Goal: Information Seeking & Learning: Find specific fact

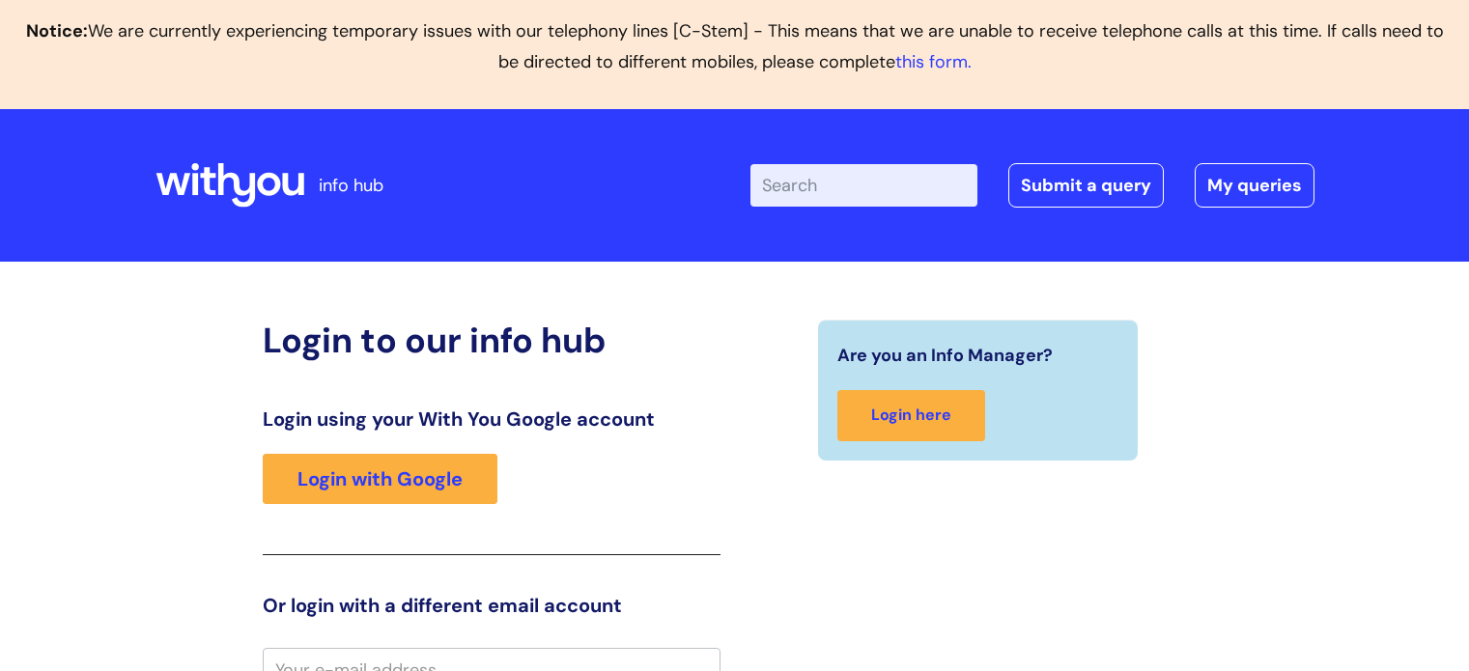
scroll to position [20, 0]
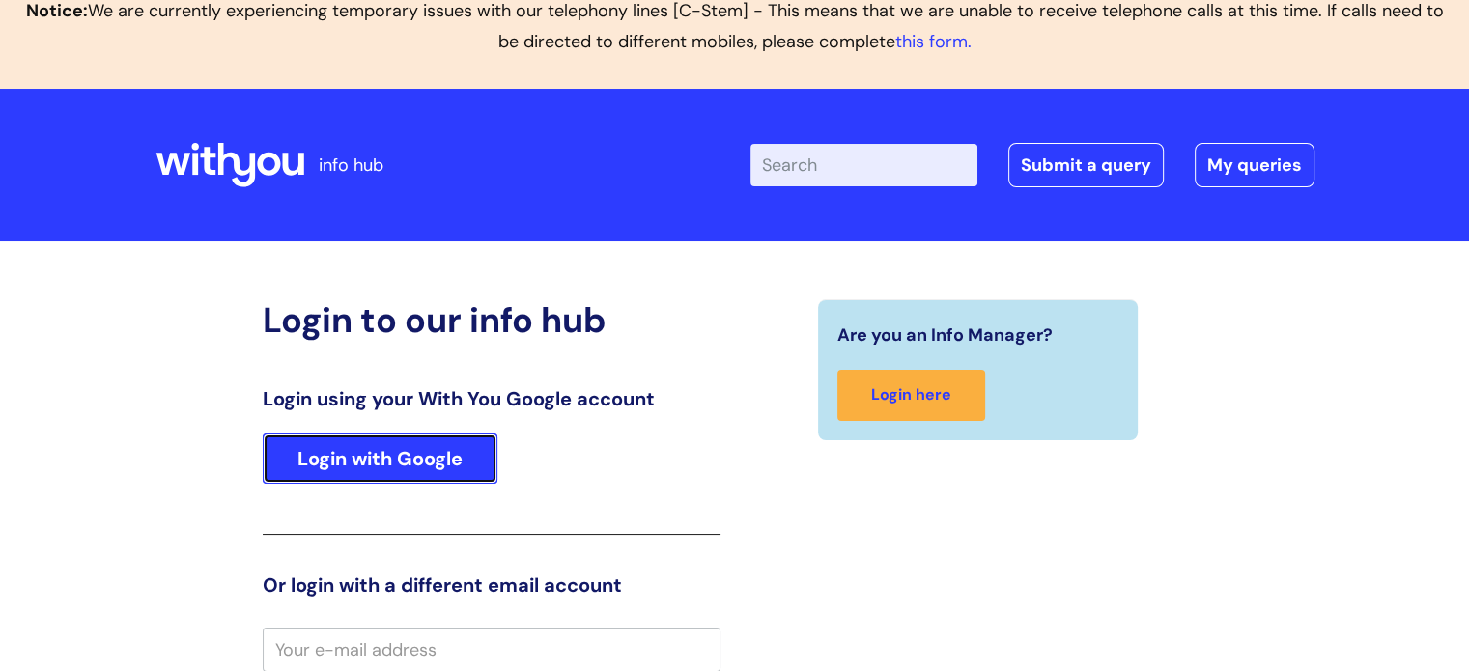
click at [375, 463] on link "Login with Google" at bounding box center [380, 459] width 235 height 50
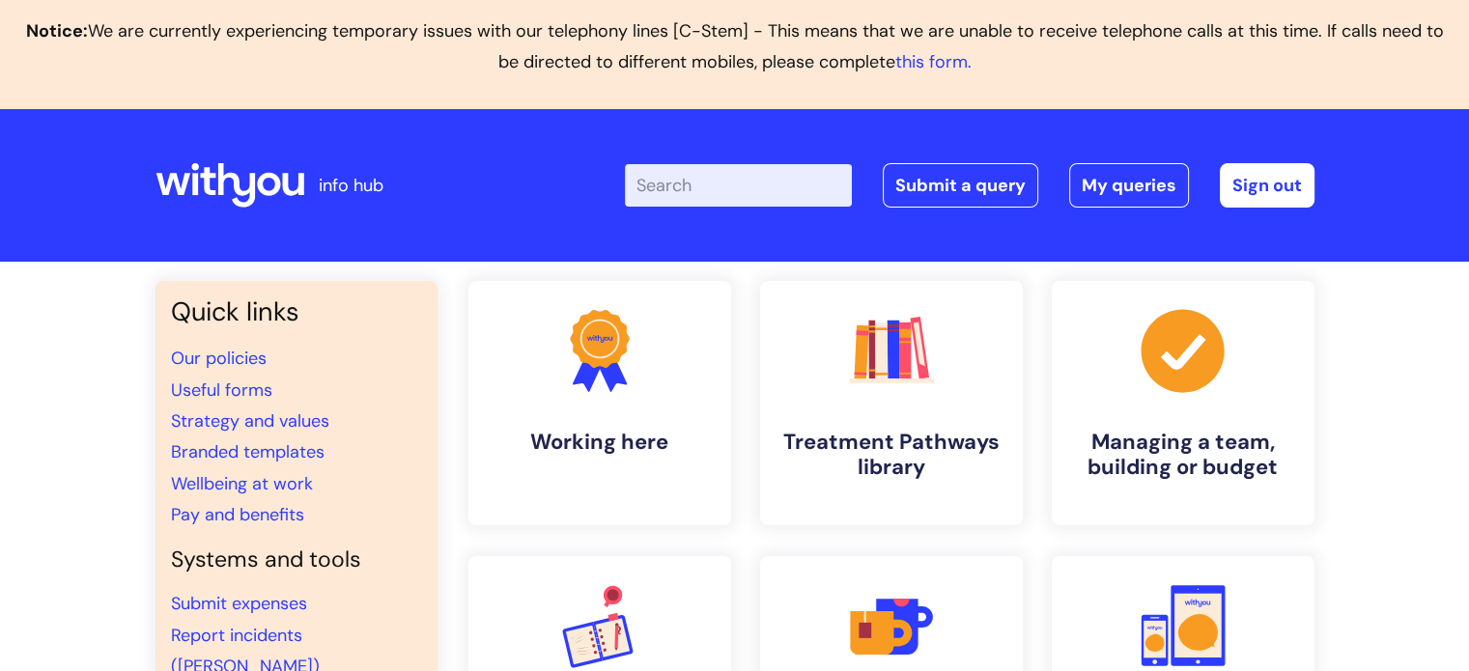
click at [722, 186] on input "Enter your search term here..." at bounding box center [738, 185] width 227 height 42
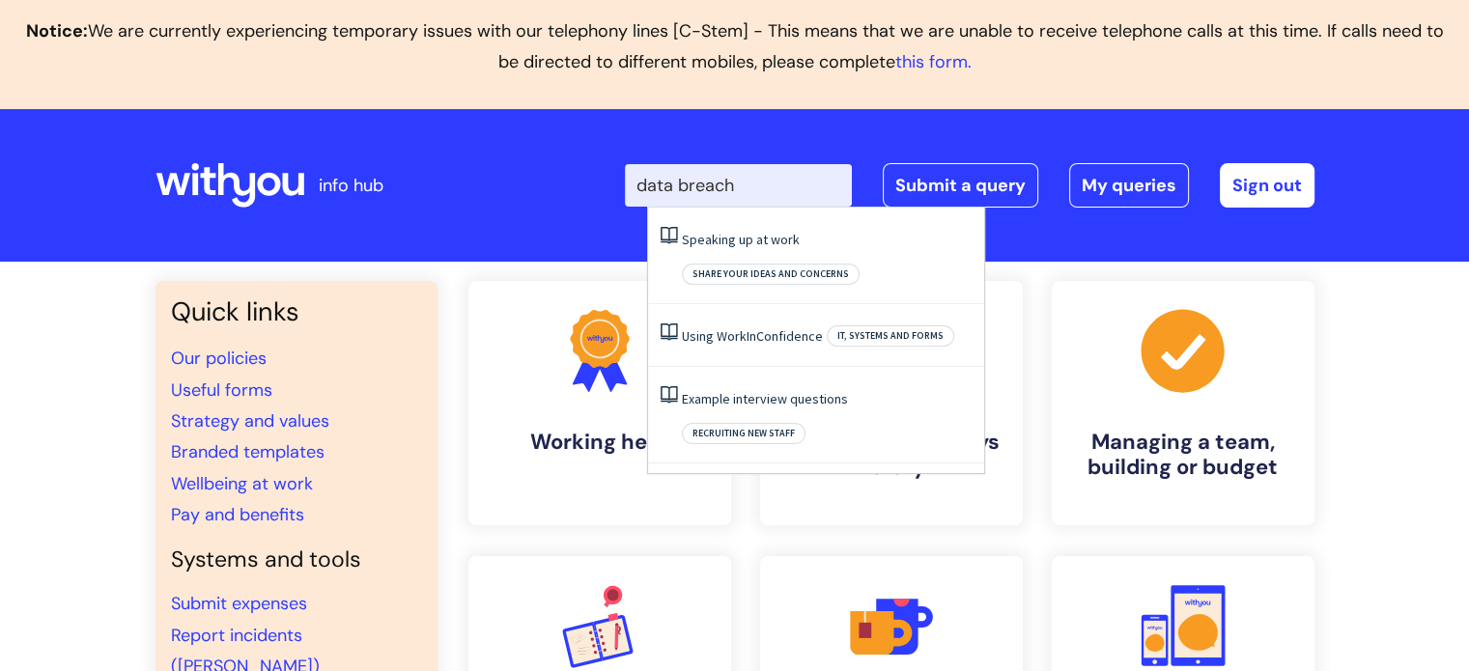
type input "data breach"
click button "Search" at bounding box center [0, 0] width 0 height 0
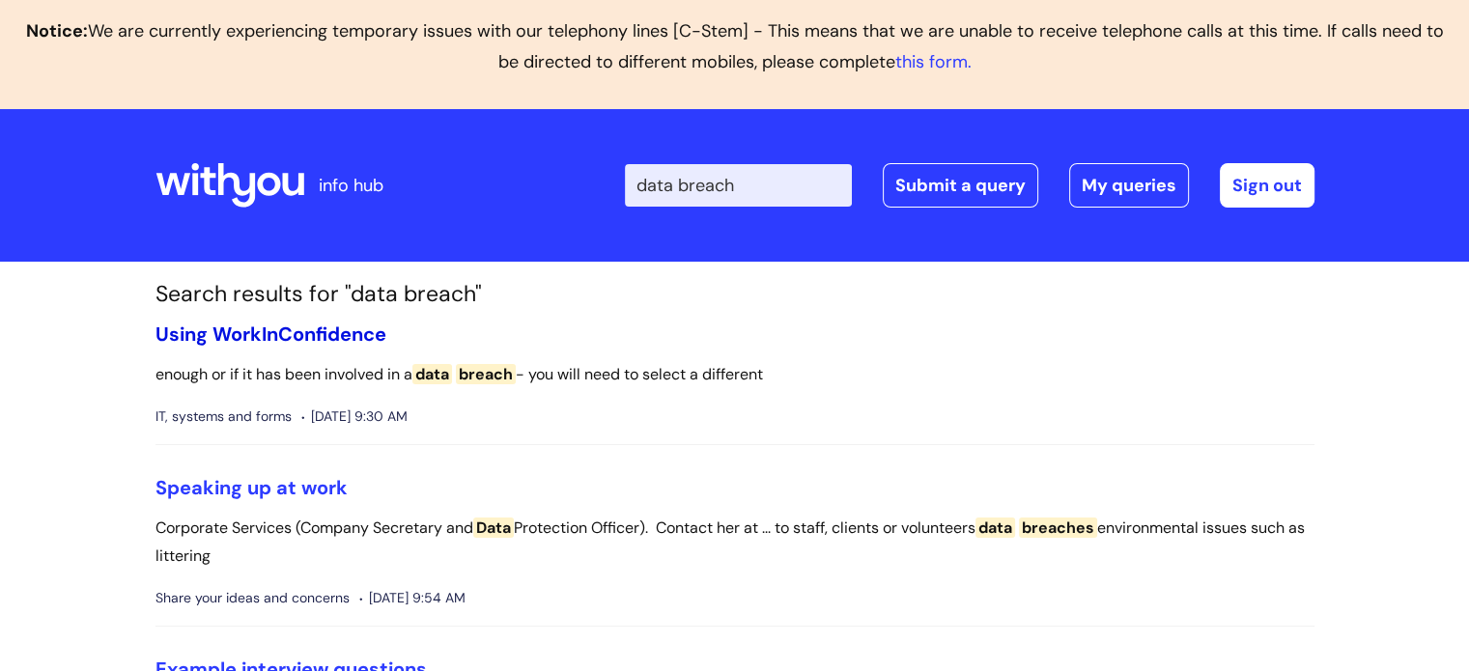
click at [268, 341] on link "Using WorkInConfidence" at bounding box center [270, 334] width 231 height 25
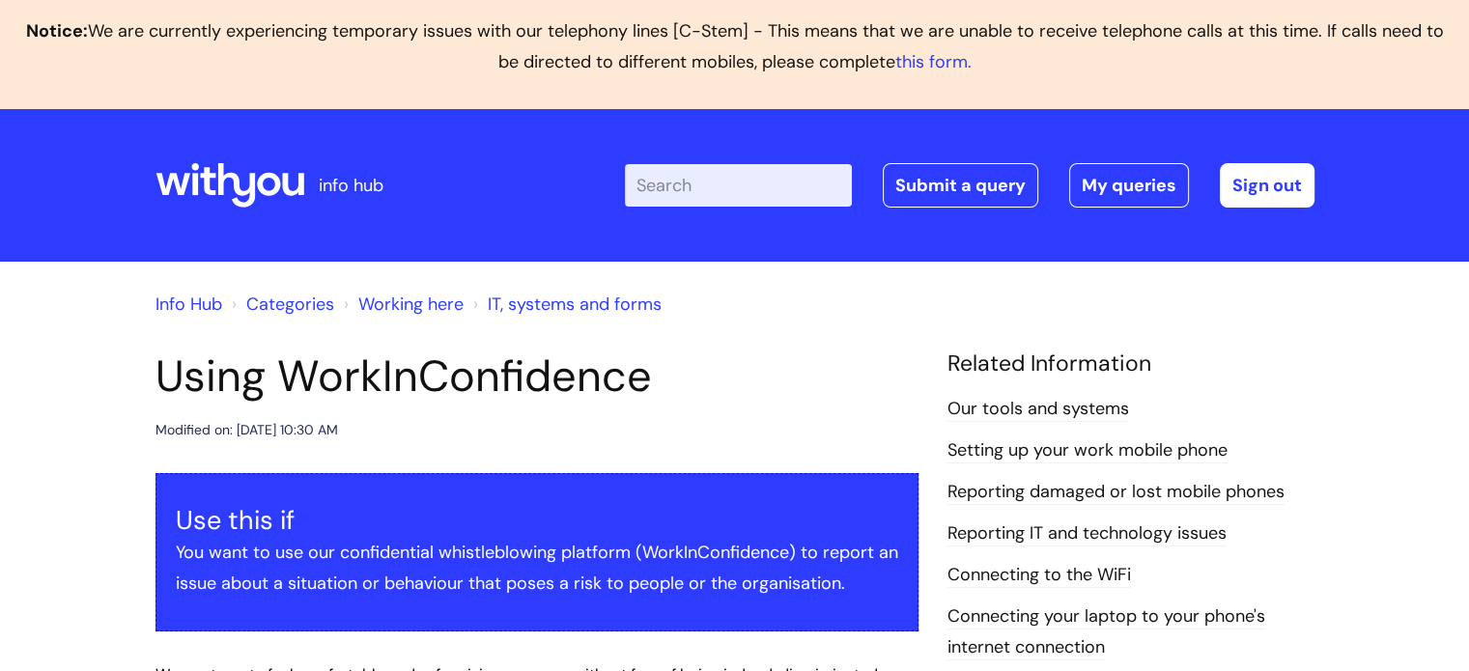
click at [220, 184] on icon at bounding box center [236, 185] width 38 height 44
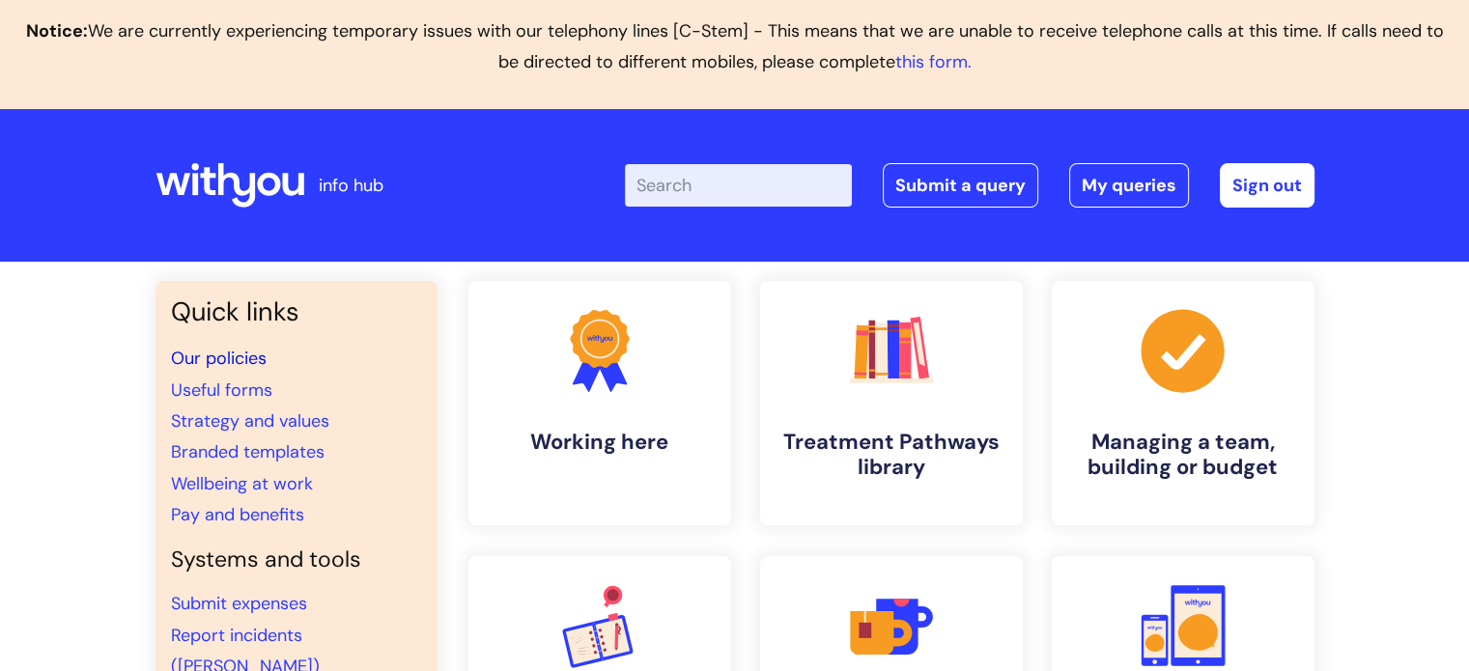
click at [238, 358] on link "Our policies" at bounding box center [219, 358] width 96 height 23
